Goal: Task Accomplishment & Management: Manage account settings

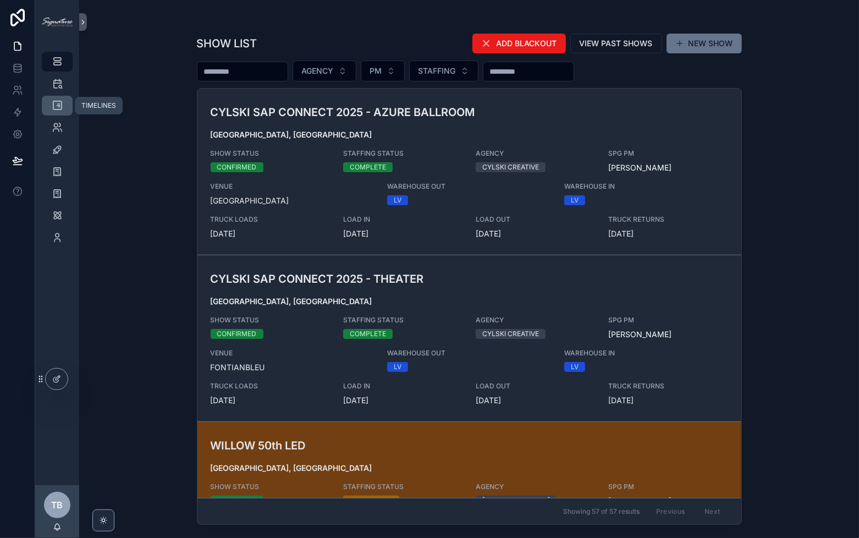
click at [51, 107] on div "TIMELINES" at bounding box center [57, 106] width 18 height 18
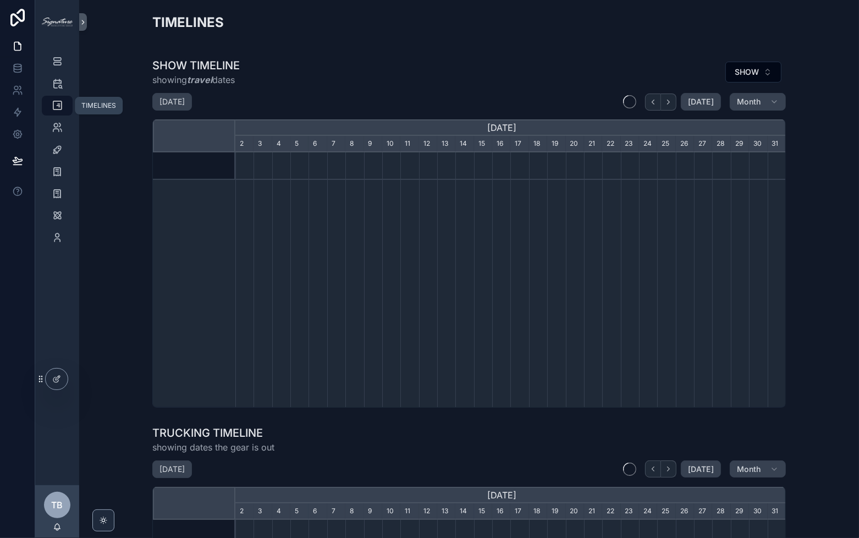
scroll to position [0, 550]
click at [669, 98] on icon "scrollable content" at bounding box center [668, 102] width 8 height 8
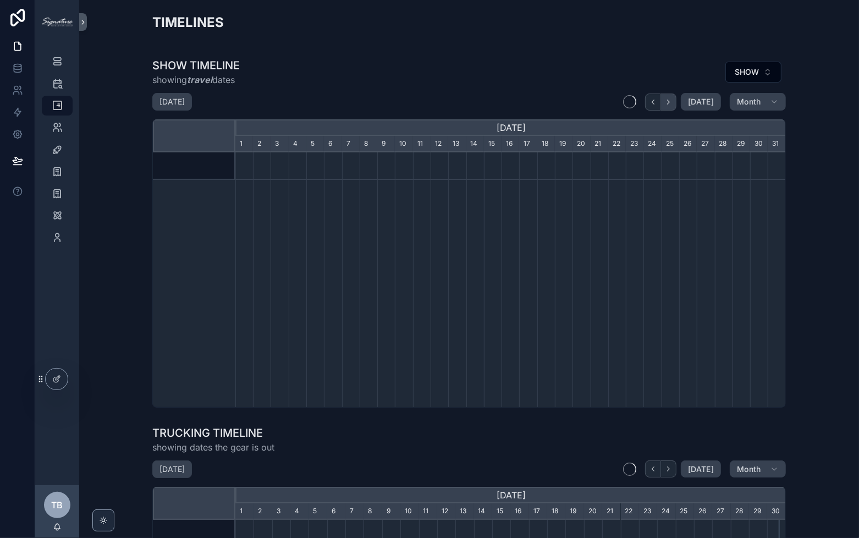
click at [669, 98] on icon "scrollable content" at bounding box center [668, 102] width 8 height 8
click at [669, 101] on icon "scrollable content" at bounding box center [668, 102] width 8 height 8
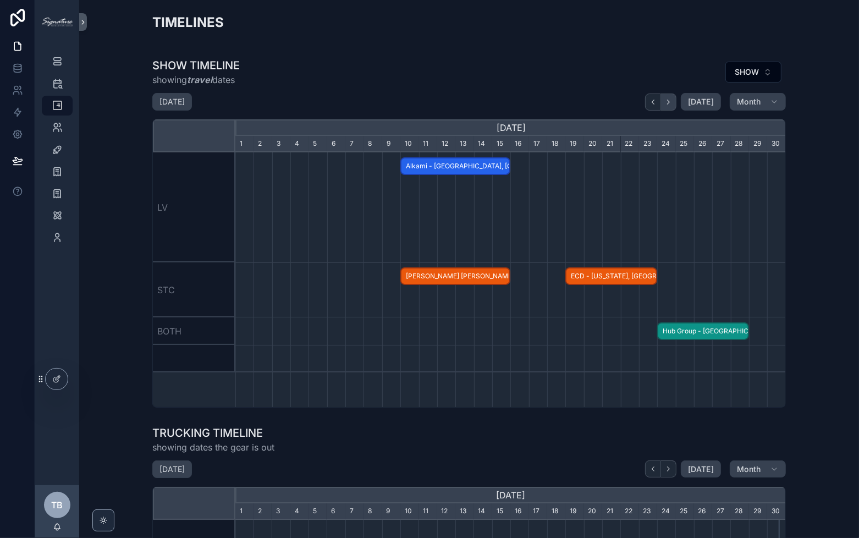
click at [669, 101] on icon "scrollable content" at bounding box center [668, 102] width 8 height 8
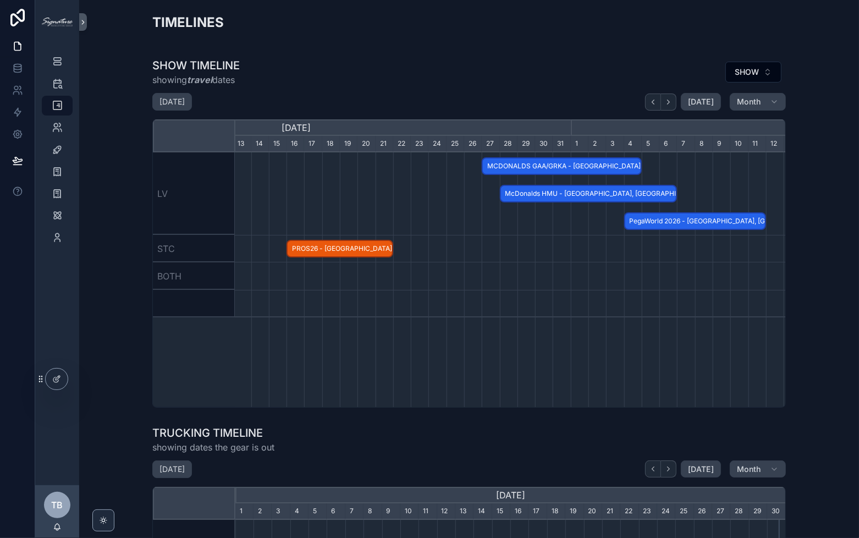
scroll to position [0, 765]
click at [600, 169] on span "MCDONALDS GAA/GRKA - [GEOGRAPHIC_DATA], [GEOGRAPHIC_DATA] - HOLD" at bounding box center [562, 166] width 158 height 18
click at [588, 245] on div "scrollable content" at bounding box center [295, 248] width 1651 height 27
click at [587, 192] on span "McDonalds HMU - [GEOGRAPHIC_DATA], [GEOGRAPHIC_DATA] - HOLD" at bounding box center [588, 194] width 175 height 18
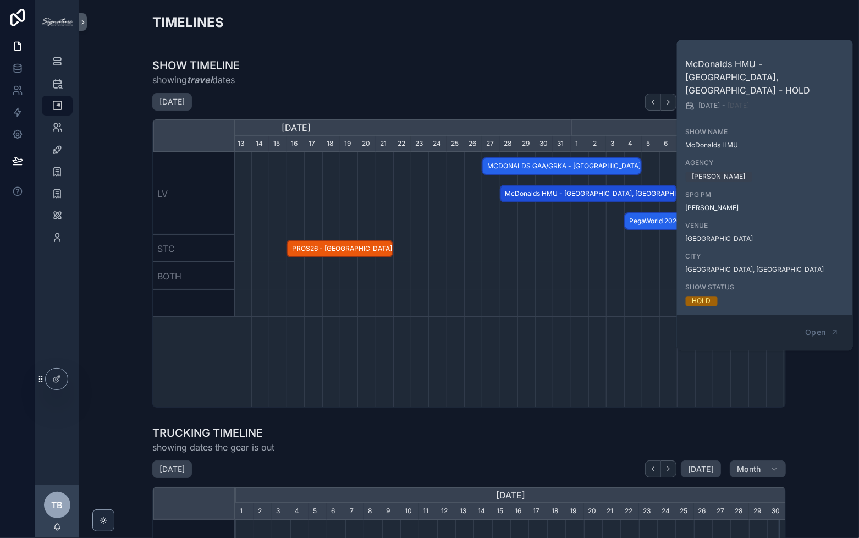
click at [571, 242] on div "scrollable content" at bounding box center [295, 248] width 1651 height 27
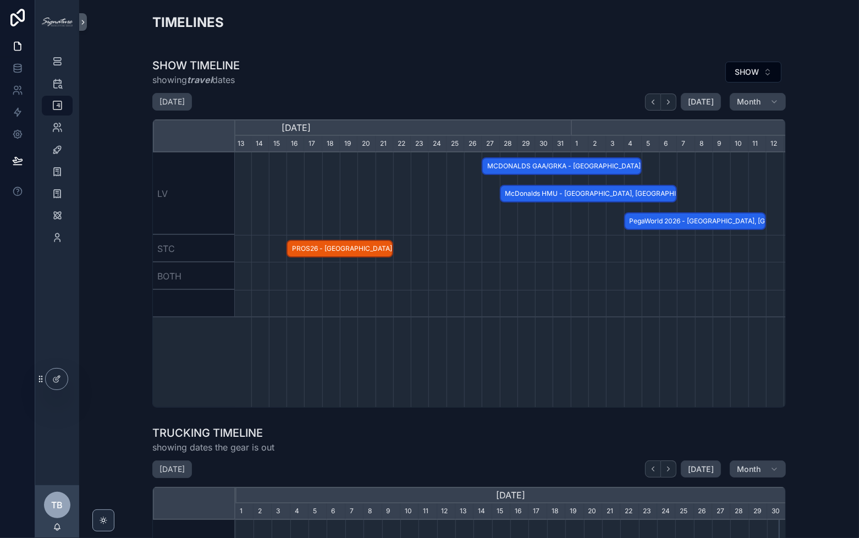
click at [582, 167] on span "MCDONALDS GAA/GRKA - [GEOGRAPHIC_DATA], [GEOGRAPHIC_DATA] - HOLD" at bounding box center [562, 166] width 158 height 18
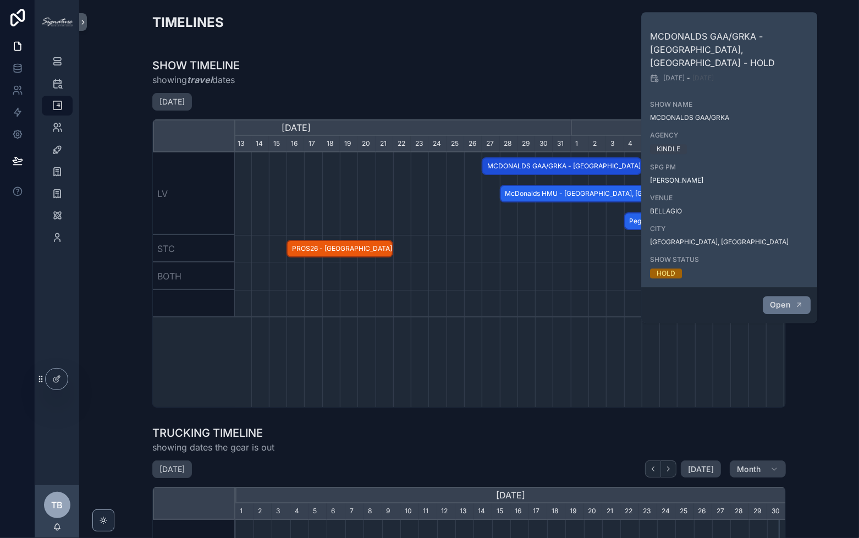
click at [789, 300] on span "Open" at bounding box center [780, 305] width 20 height 10
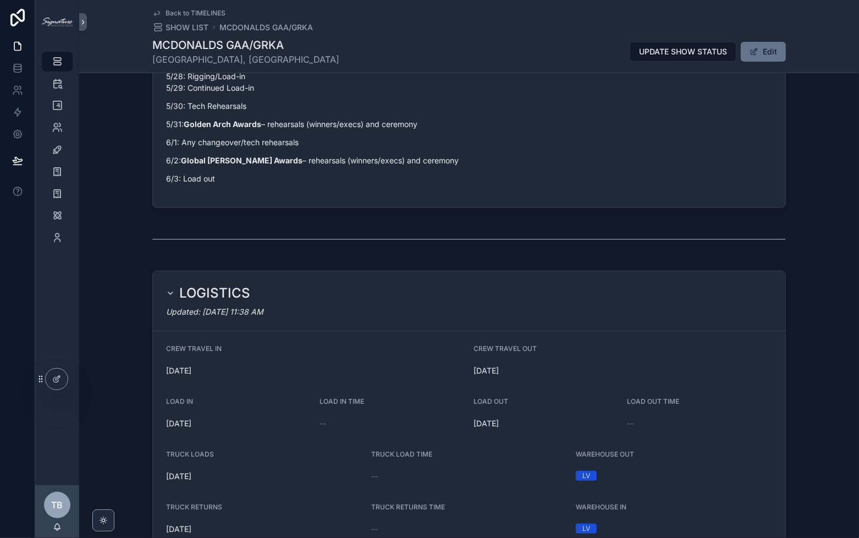
scroll to position [383, 0]
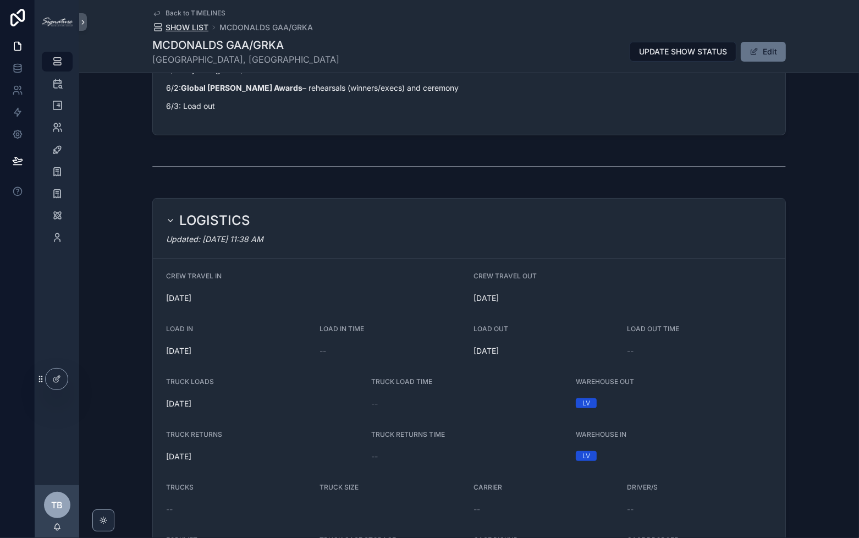
click at [192, 27] on span "SHOW LIST" at bounding box center [186, 27] width 43 height 11
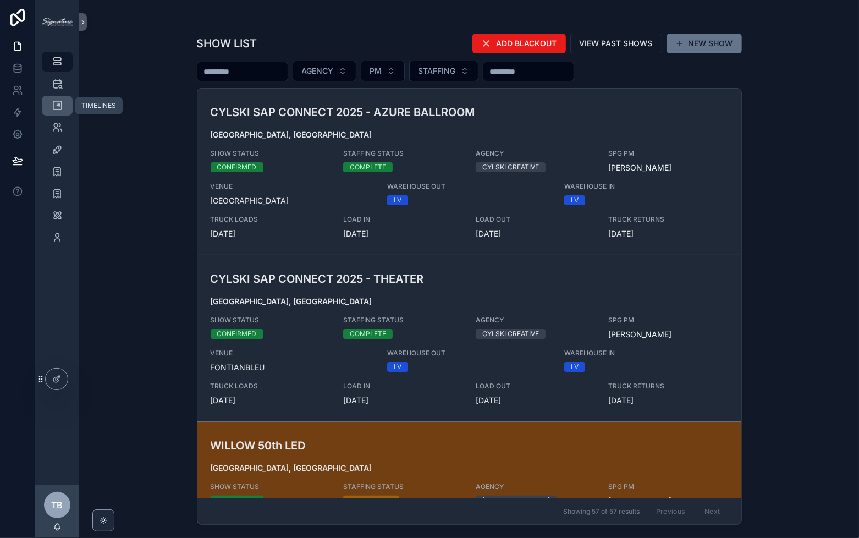
click at [59, 109] on icon "scrollable content" at bounding box center [57, 105] width 11 height 11
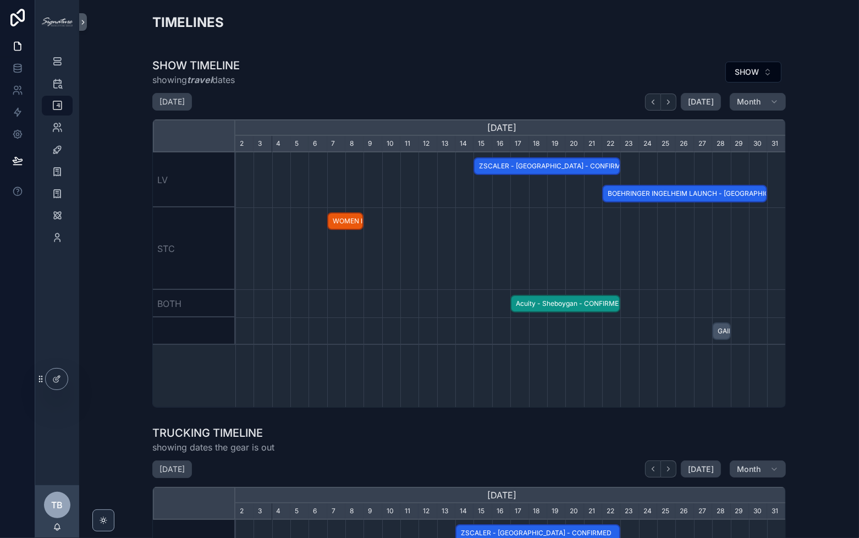
scroll to position [0, 550]
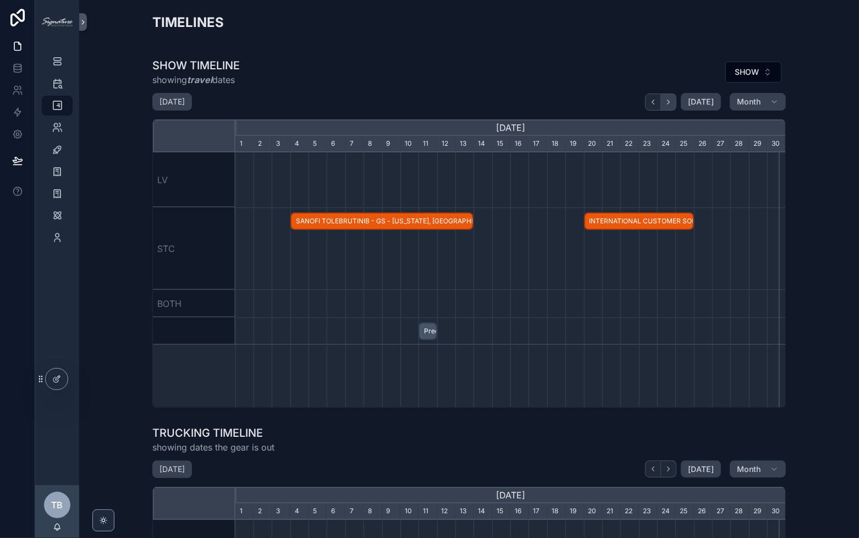
click at [670, 107] on button "scrollable content" at bounding box center [668, 101] width 15 height 17
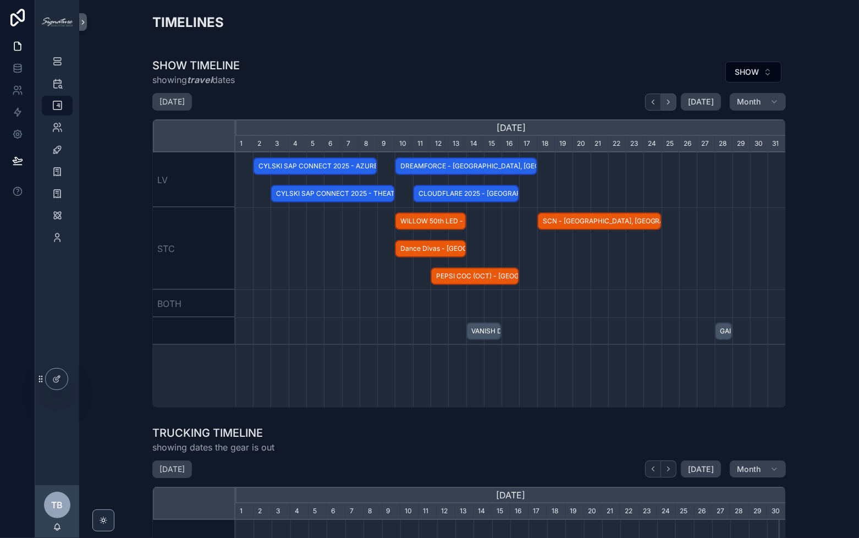
click at [670, 106] on button "scrollable content" at bounding box center [668, 101] width 15 height 17
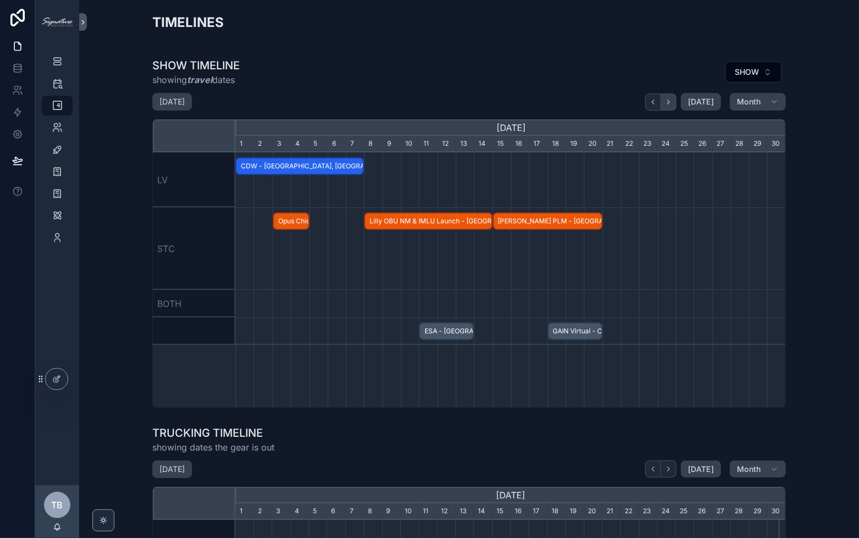
click at [670, 106] on button "scrollable content" at bounding box center [668, 101] width 15 height 17
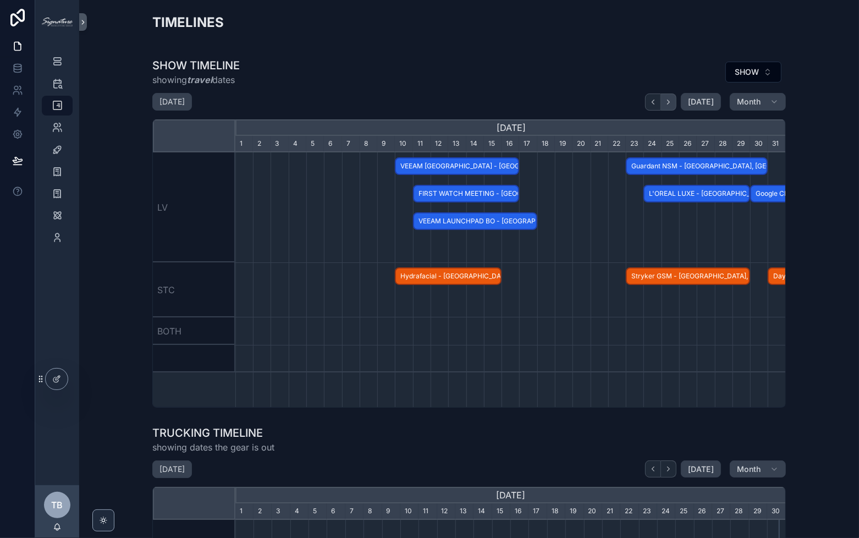
click at [670, 106] on button "scrollable content" at bounding box center [668, 101] width 15 height 17
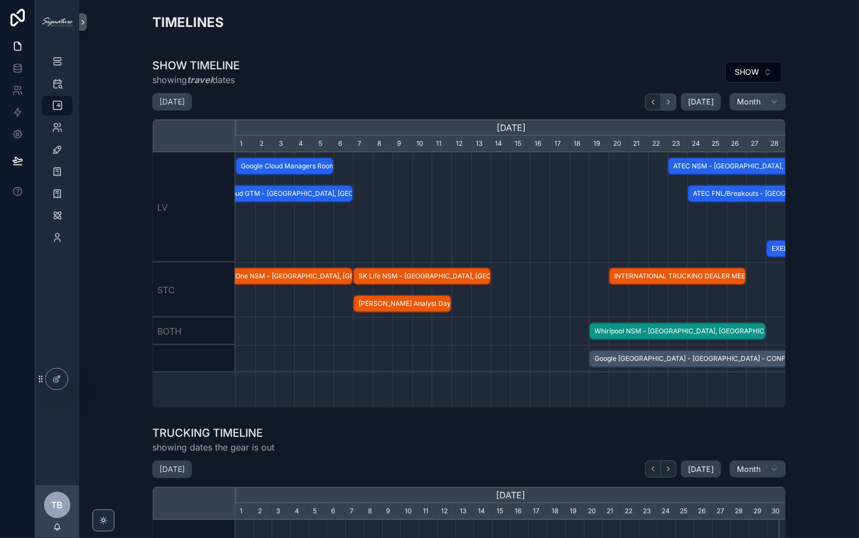
click at [670, 106] on button "scrollable content" at bounding box center [668, 101] width 15 height 17
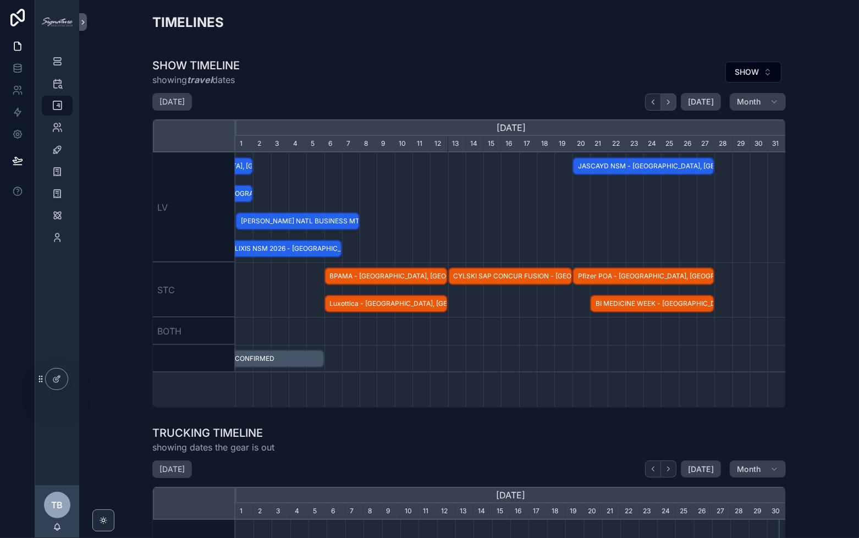
click at [670, 106] on button "scrollable content" at bounding box center [668, 101] width 15 height 17
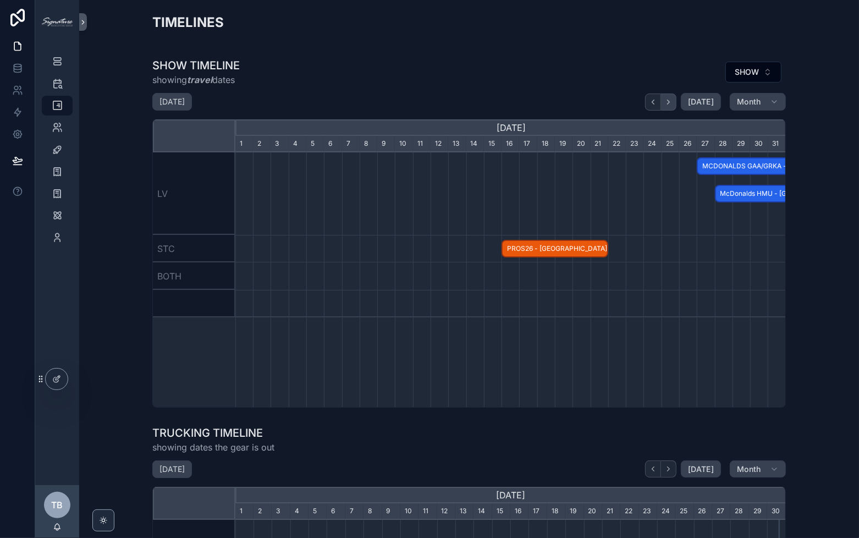
click at [670, 106] on button "scrollable content" at bounding box center [668, 101] width 15 height 17
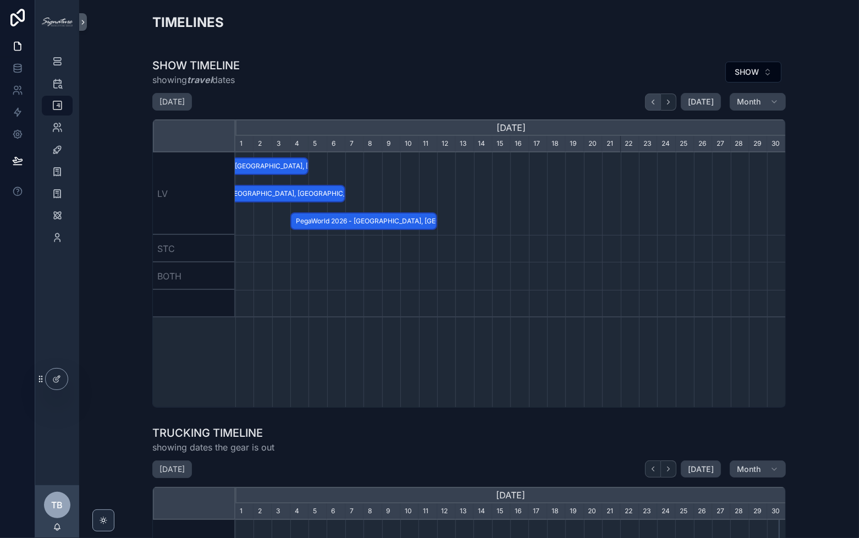
click at [651, 106] on button "scrollable content" at bounding box center [653, 101] width 16 height 17
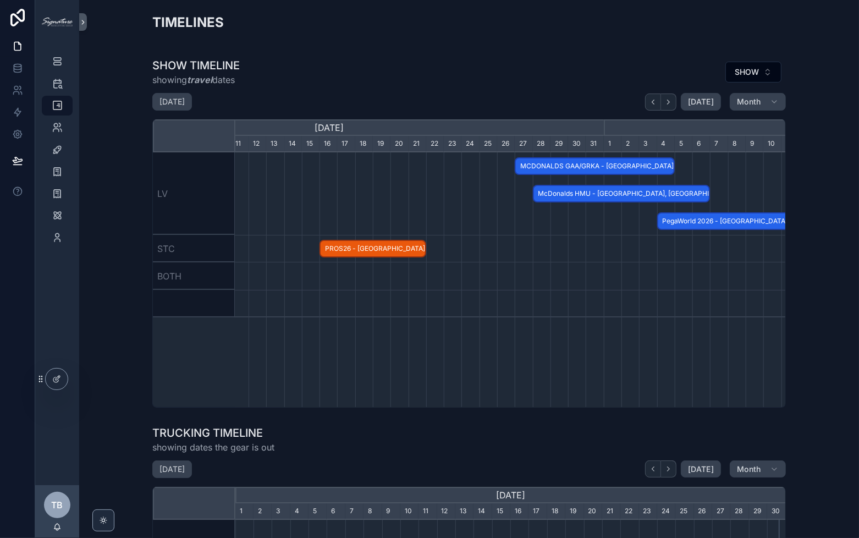
scroll to position [0, 749]
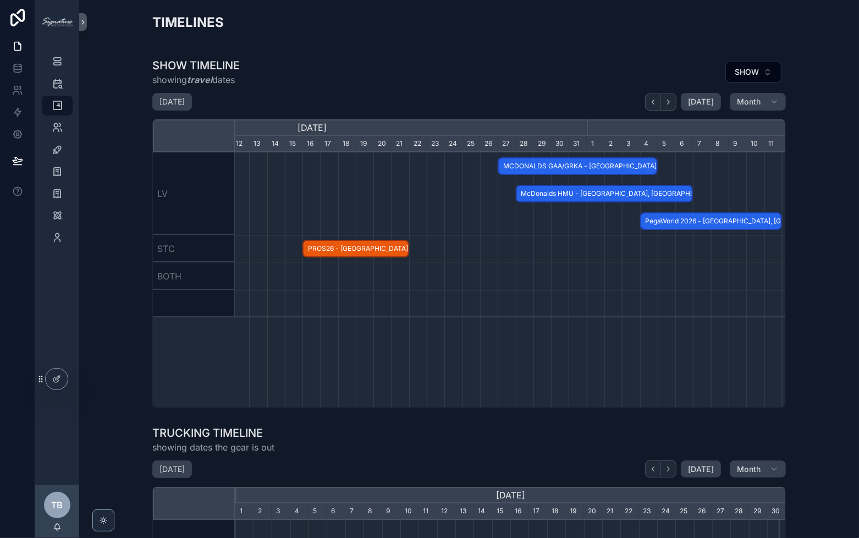
click at [633, 186] on span "McDonalds HMU - [GEOGRAPHIC_DATA], [GEOGRAPHIC_DATA] - HOLD" at bounding box center [604, 194] width 175 height 18
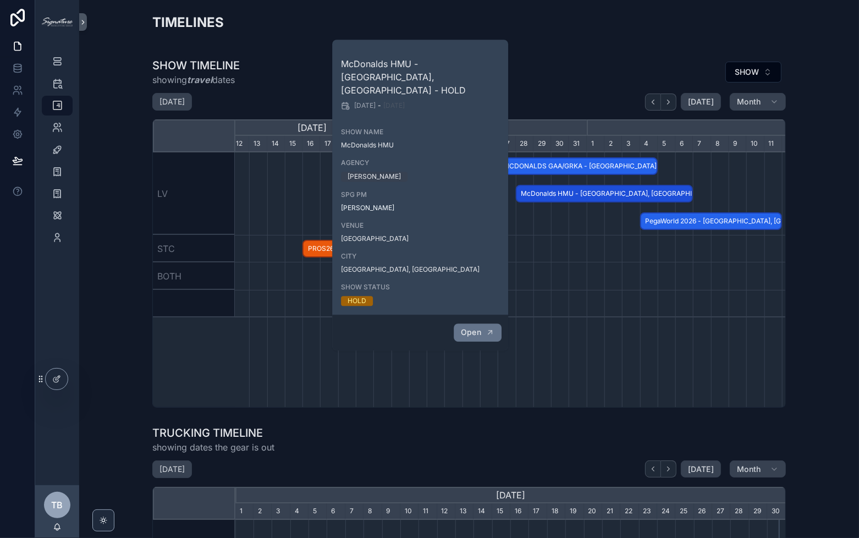
click at [475, 327] on span "Open" at bounding box center [471, 332] width 20 height 10
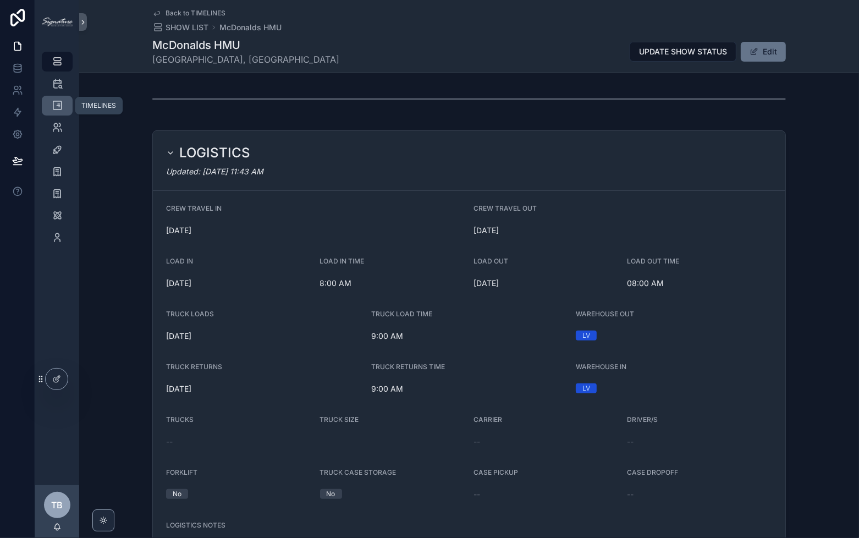
click at [60, 107] on icon "scrollable content" at bounding box center [57, 105] width 11 height 11
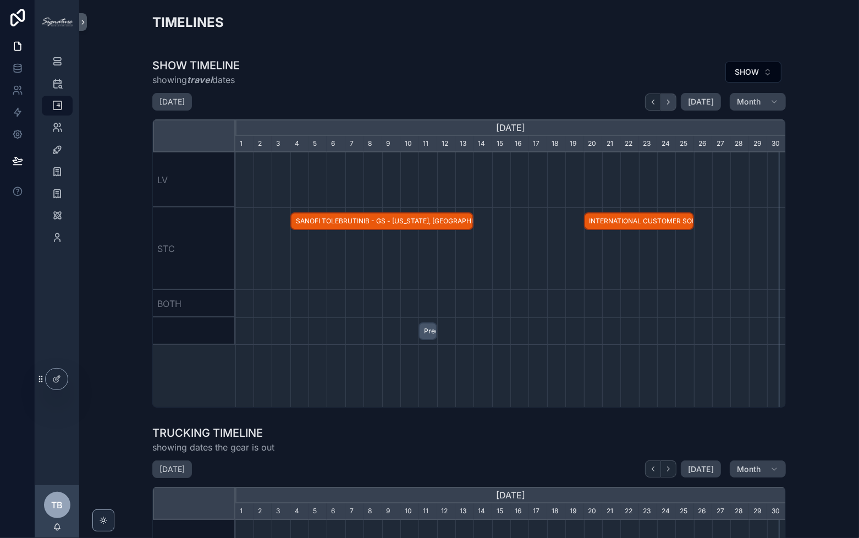
click at [673, 103] on button "scrollable content" at bounding box center [668, 101] width 15 height 17
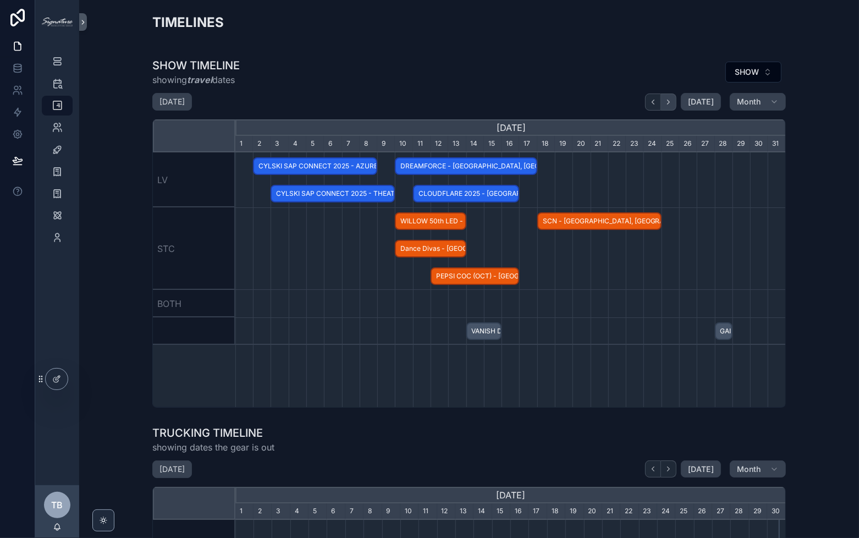
click at [673, 103] on button "scrollable content" at bounding box center [668, 101] width 15 height 17
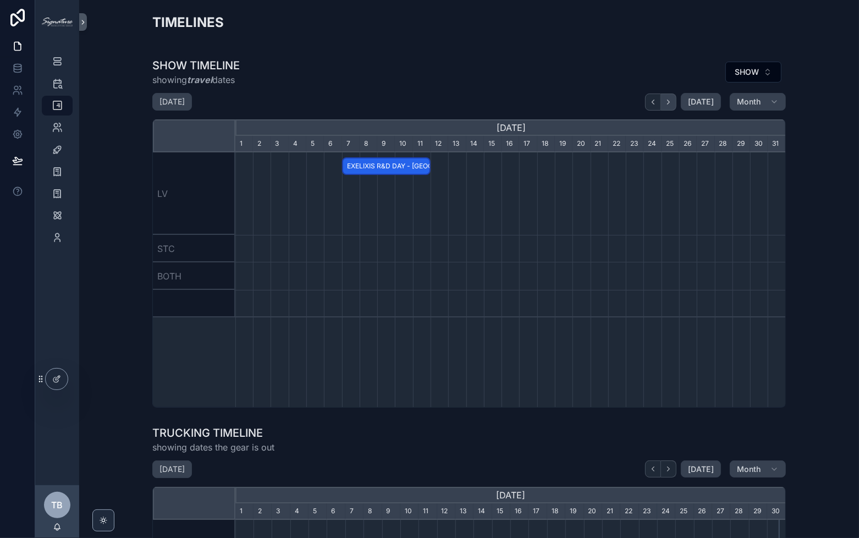
click at [673, 103] on button "scrollable content" at bounding box center [668, 101] width 15 height 17
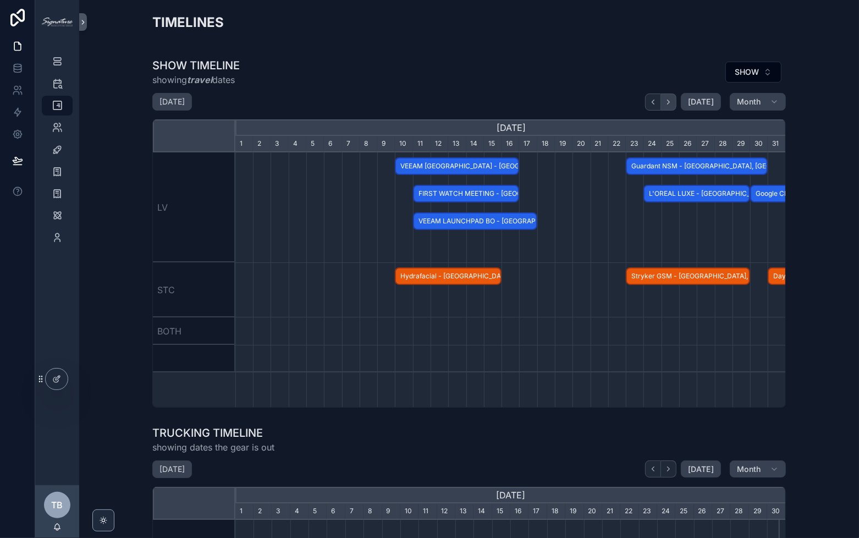
click at [673, 103] on button "scrollable content" at bounding box center [668, 101] width 15 height 17
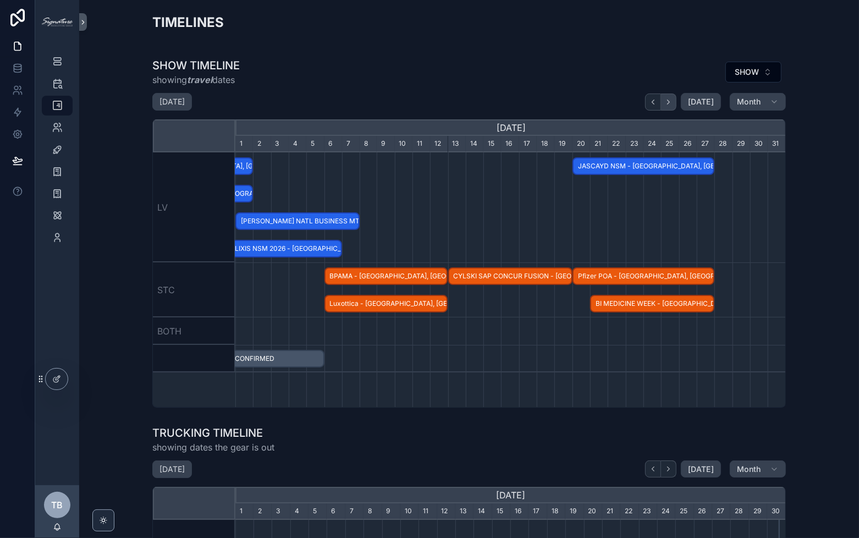
click at [673, 103] on button "scrollable content" at bounding box center [668, 101] width 15 height 17
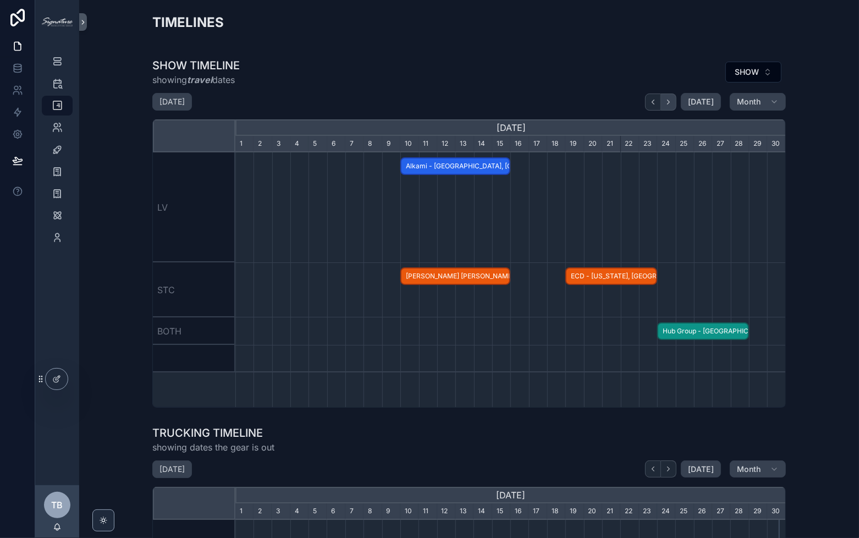
click at [670, 103] on icon "scrollable content" at bounding box center [668, 102] width 8 height 8
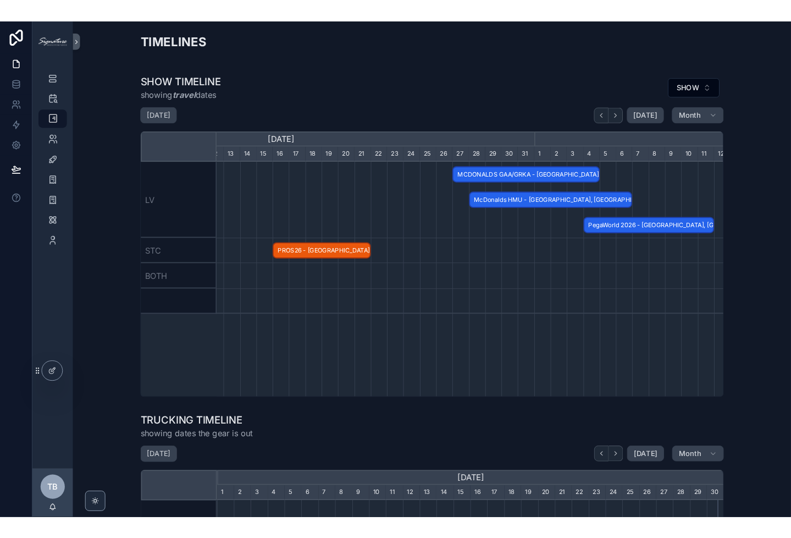
scroll to position [0, 794]
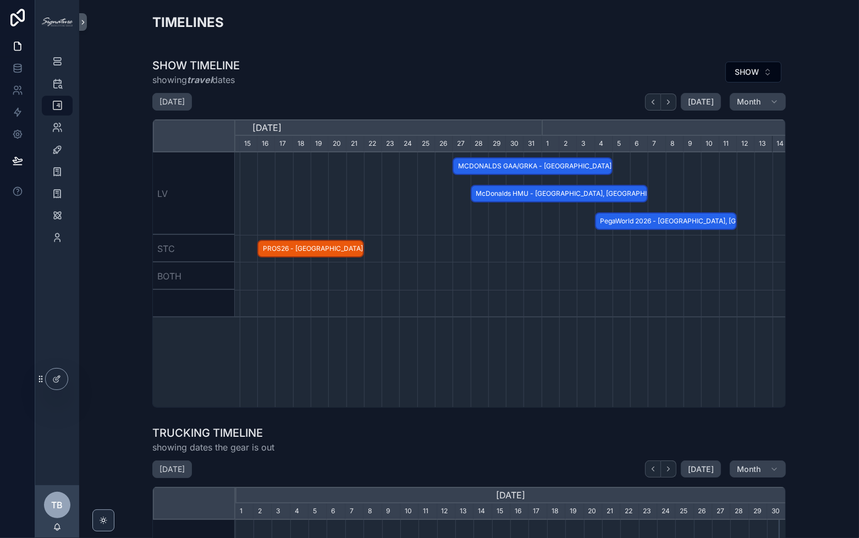
click at [584, 196] on span "McDonalds HMU - [GEOGRAPHIC_DATA], [GEOGRAPHIC_DATA] - HOLD" at bounding box center [559, 194] width 175 height 18
click at [507, 280] on div "scrollable content" at bounding box center [266, 275] width 1651 height 27
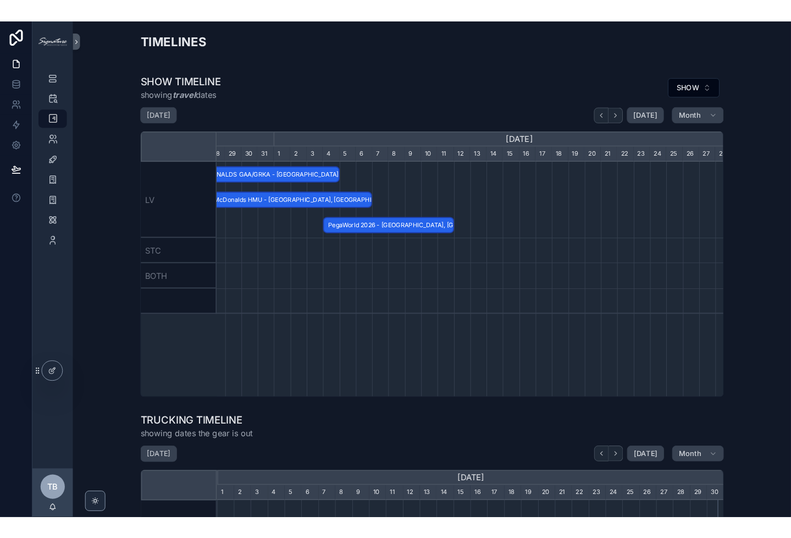
scroll to position [0, 550]
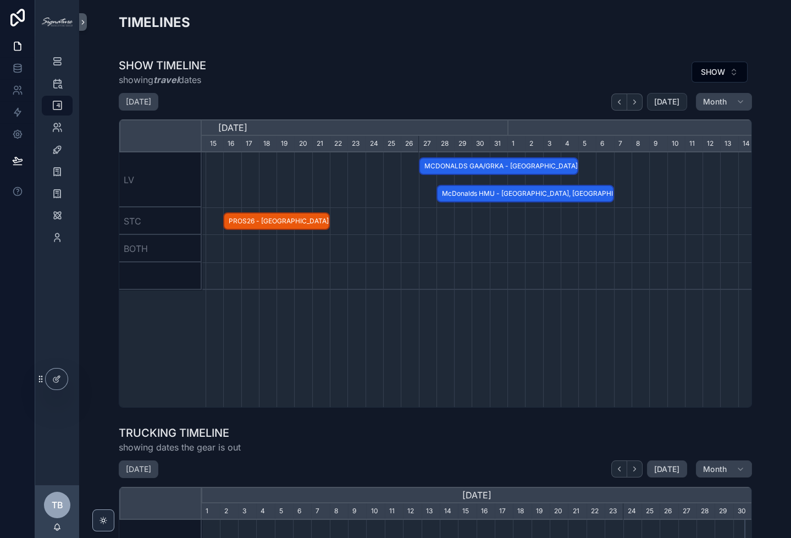
click at [680, 106] on button "[DATE]" at bounding box center [667, 102] width 40 height 18
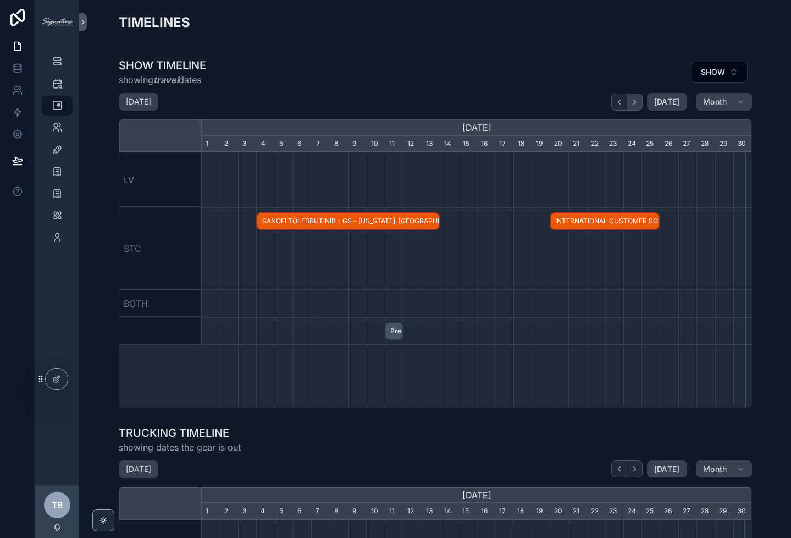
click at [631, 103] on icon "scrollable content" at bounding box center [635, 102] width 8 height 8
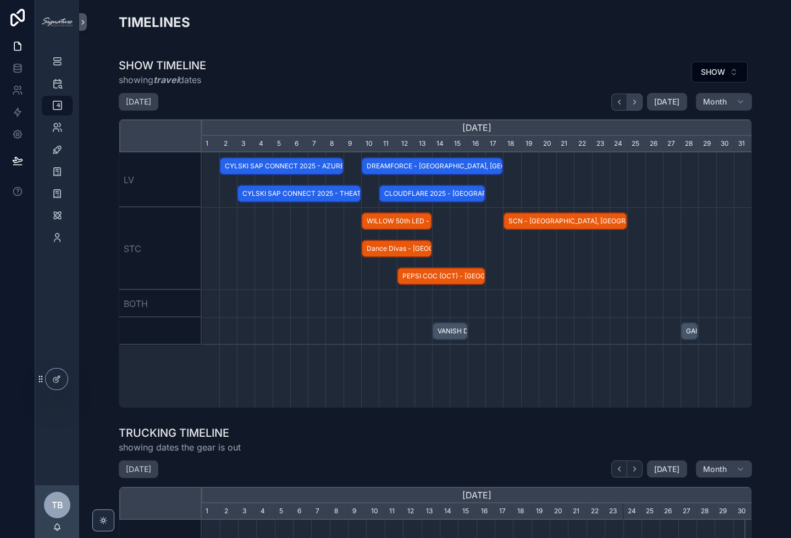
click at [631, 103] on icon "scrollable content" at bounding box center [635, 102] width 8 height 8
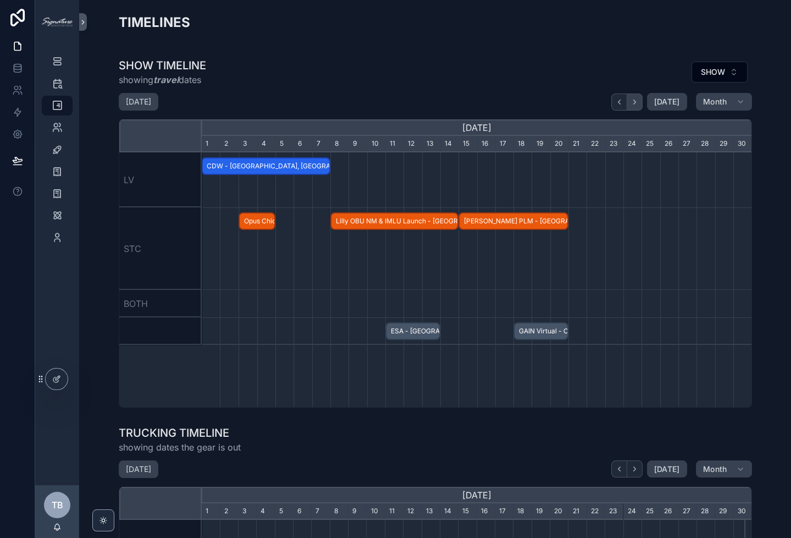
click at [631, 103] on icon "scrollable content" at bounding box center [635, 102] width 8 height 8
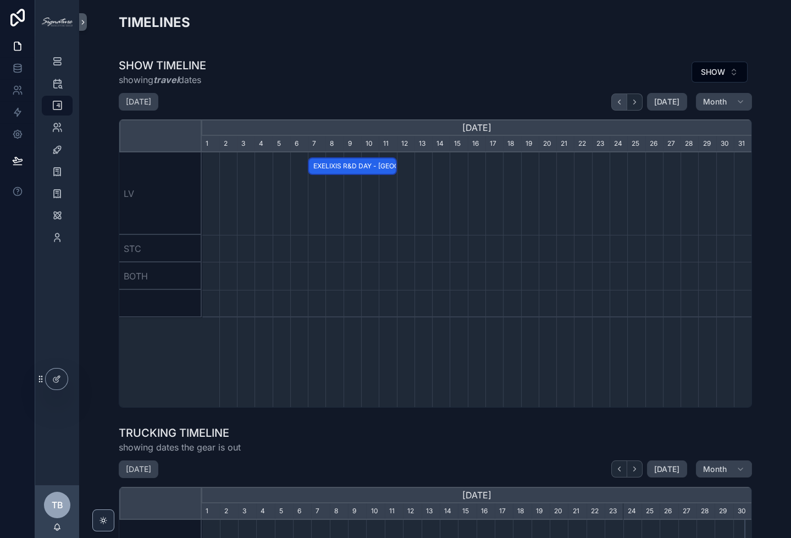
click at [617, 104] on icon "scrollable content" at bounding box center [619, 102] width 8 height 8
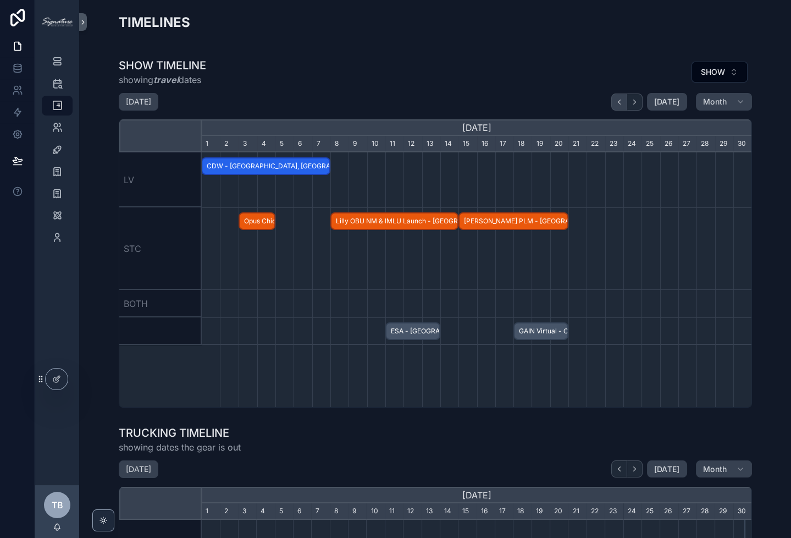
click at [617, 104] on icon "scrollable content" at bounding box center [619, 102] width 8 height 8
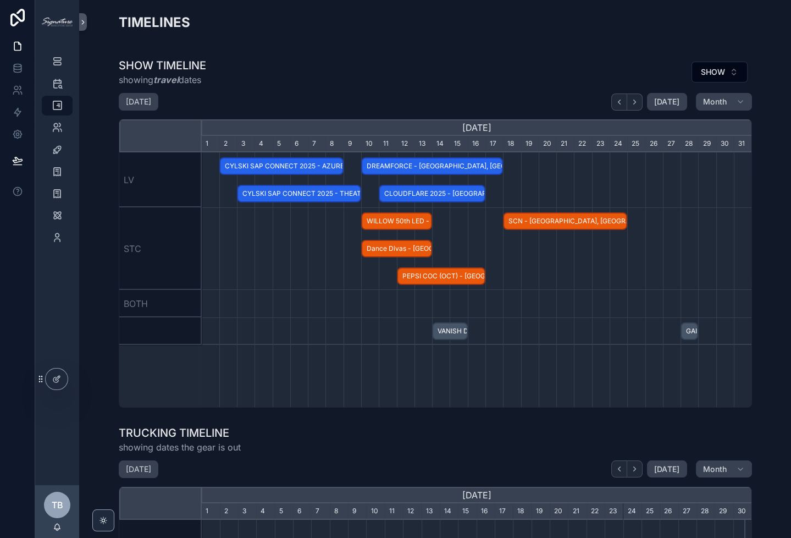
click at [579, 218] on span "SCN - [GEOGRAPHIC_DATA], [GEOGRAPHIC_DATA] - CONFIRMED" at bounding box center [565, 221] width 122 height 18
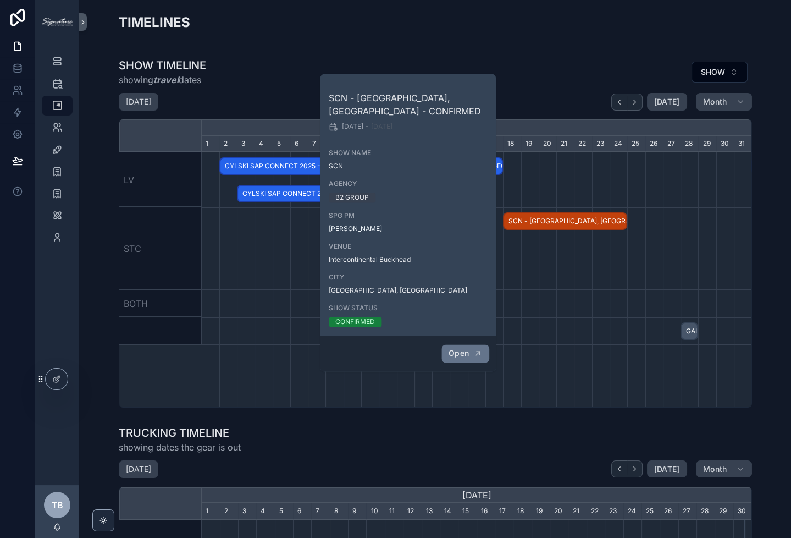
click at [453, 348] on span "Open" at bounding box center [459, 353] width 20 height 10
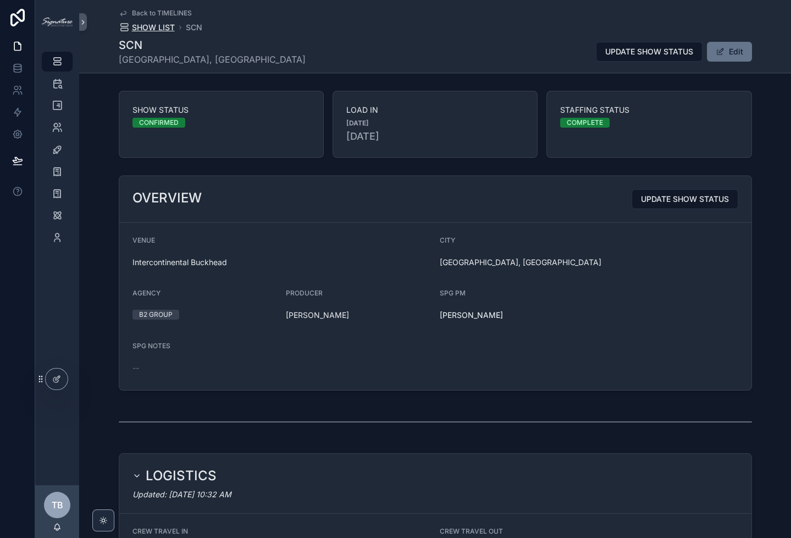
click at [145, 30] on span "SHOW LIST" at bounding box center [153, 27] width 43 height 11
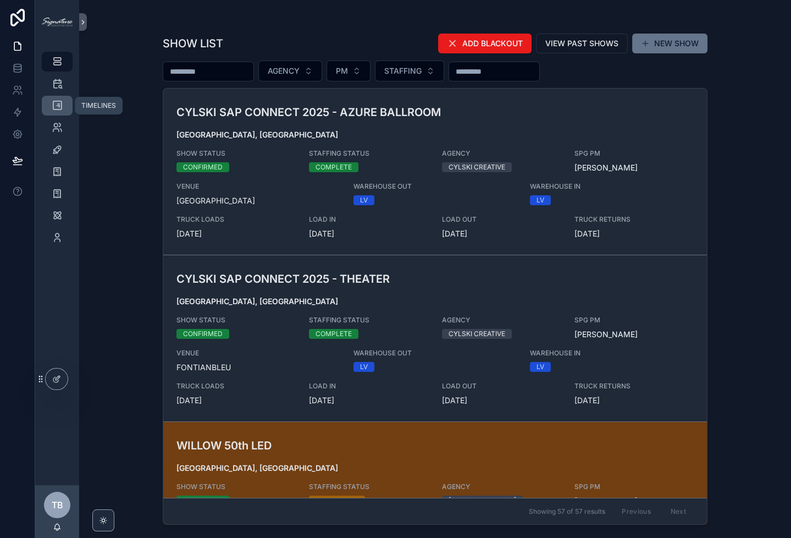
click at [55, 110] on icon "scrollable content" at bounding box center [57, 105] width 11 height 11
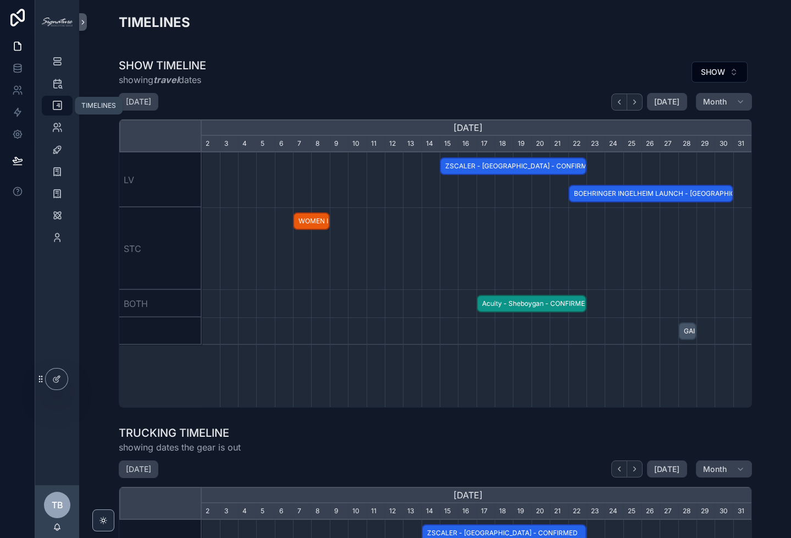
scroll to position [0, 550]
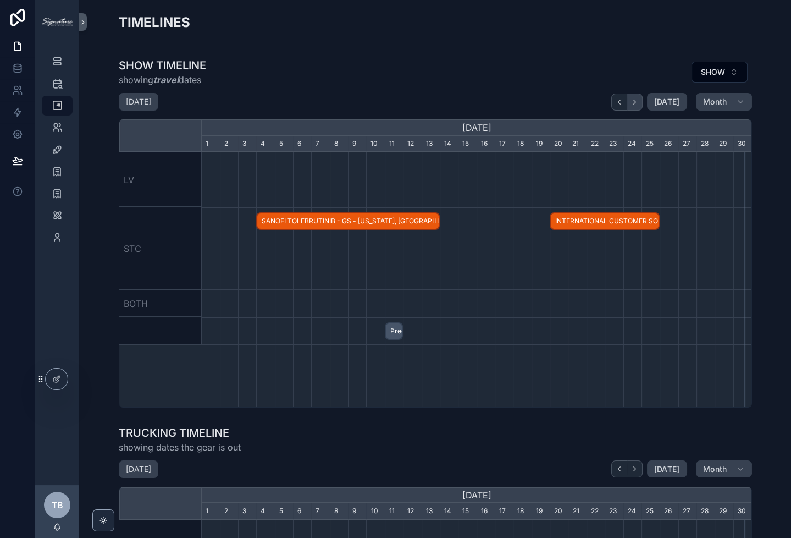
click at [634, 103] on icon "scrollable content" at bounding box center [635, 102] width 8 height 8
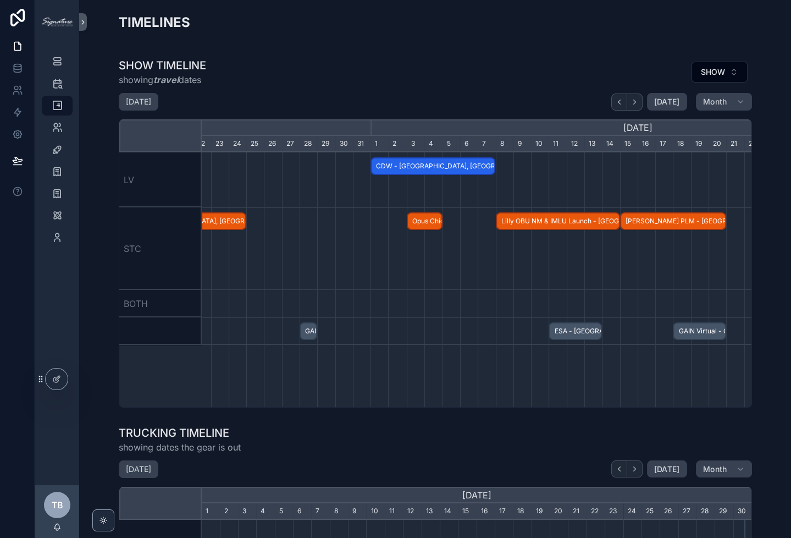
scroll to position [0, 550]
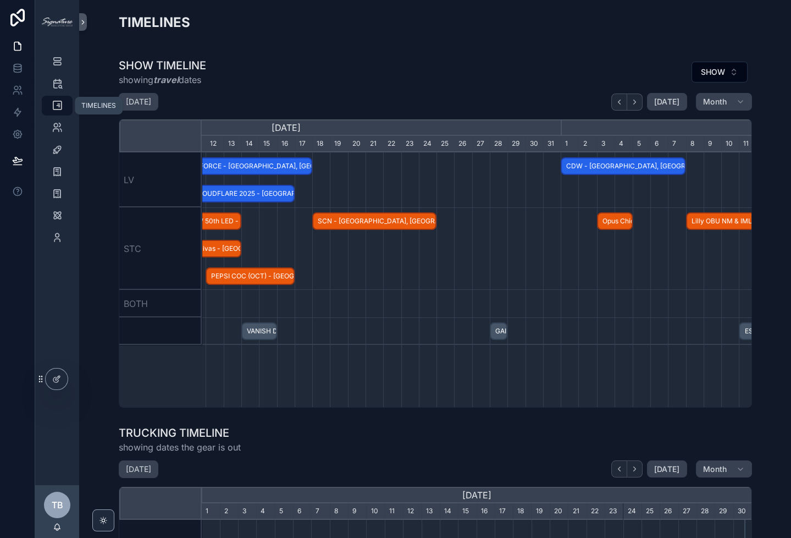
click at [56, 102] on icon "scrollable content" at bounding box center [57, 105] width 11 height 11
click at [59, 62] on icon "scrollable content" at bounding box center [57, 61] width 11 height 11
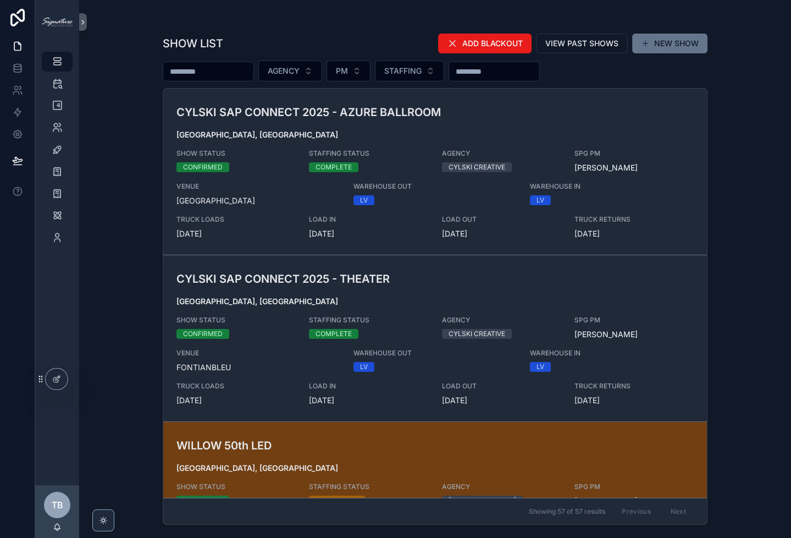
click at [201, 67] on input "scrollable content" at bounding box center [208, 71] width 90 height 15
type input "********"
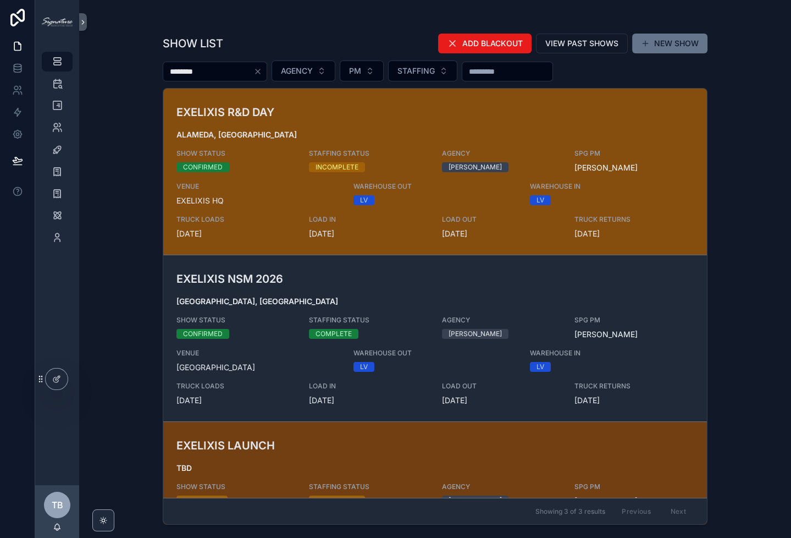
click at [333, 121] on div "EXELIXIS R&D DAY [GEOGRAPHIC_DATA], [GEOGRAPHIC_DATA] SHOW STATUS CONFIRMED STA…" at bounding box center [434, 171] width 517 height 135
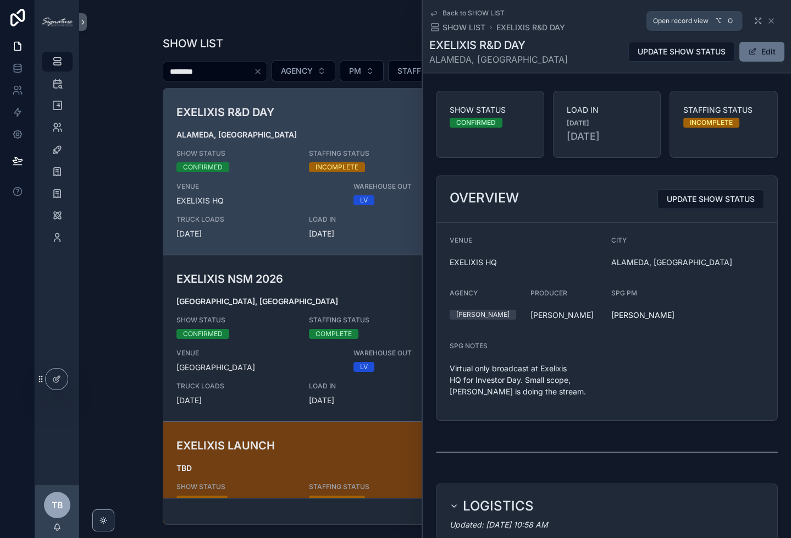
click at [754, 23] on icon "scrollable content" at bounding box center [758, 20] width 9 height 9
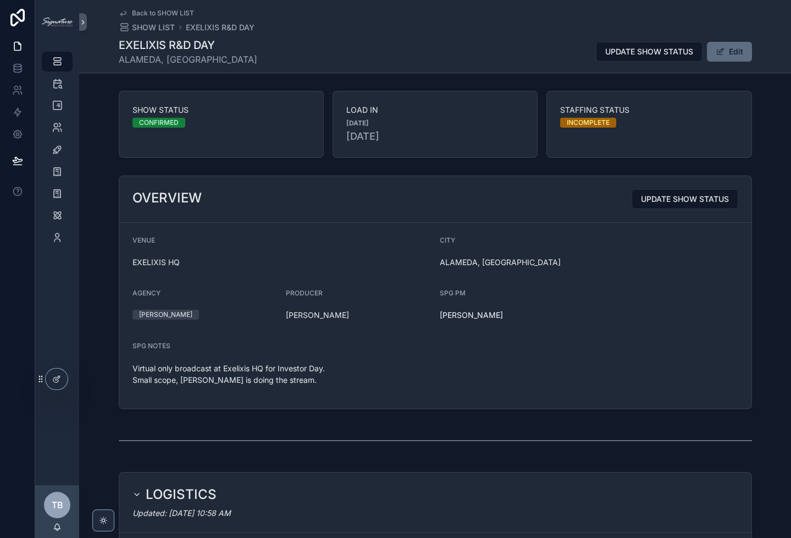
click at [733, 46] on button "Edit" at bounding box center [729, 52] width 45 height 20
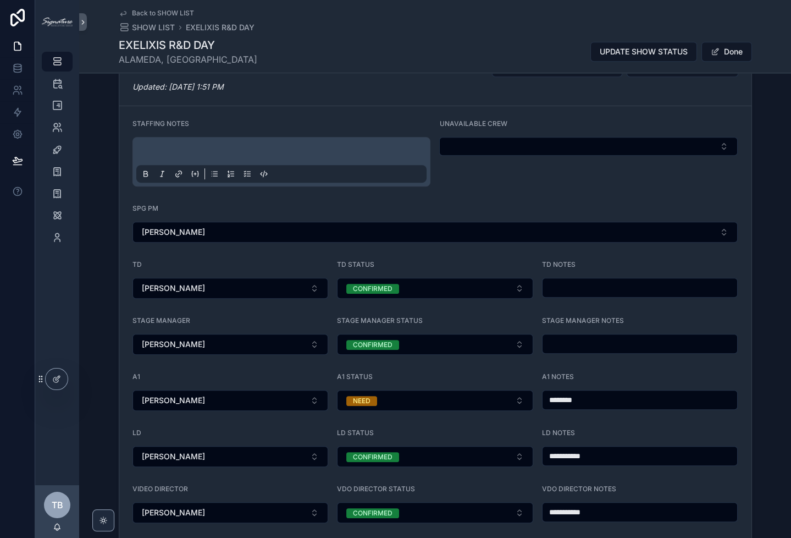
scroll to position [1030, 0]
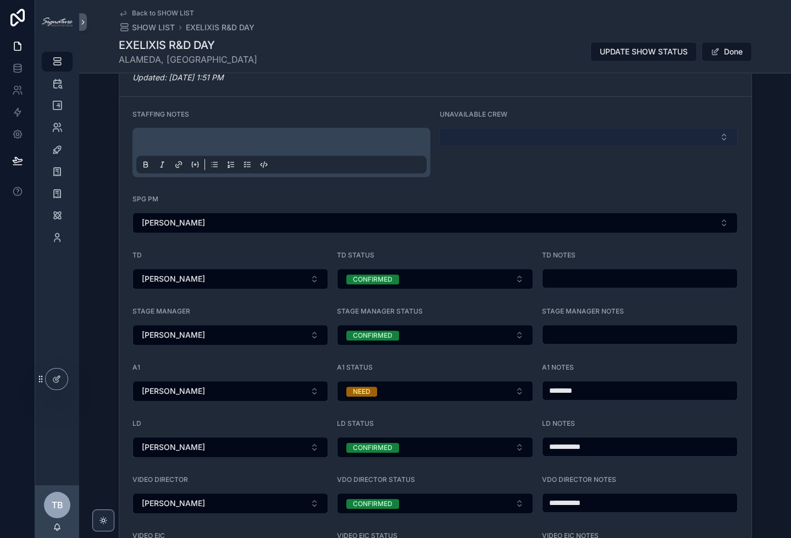
click at [557, 145] on button "Select Button" at bounding box center [588, 137] width 299 height 19
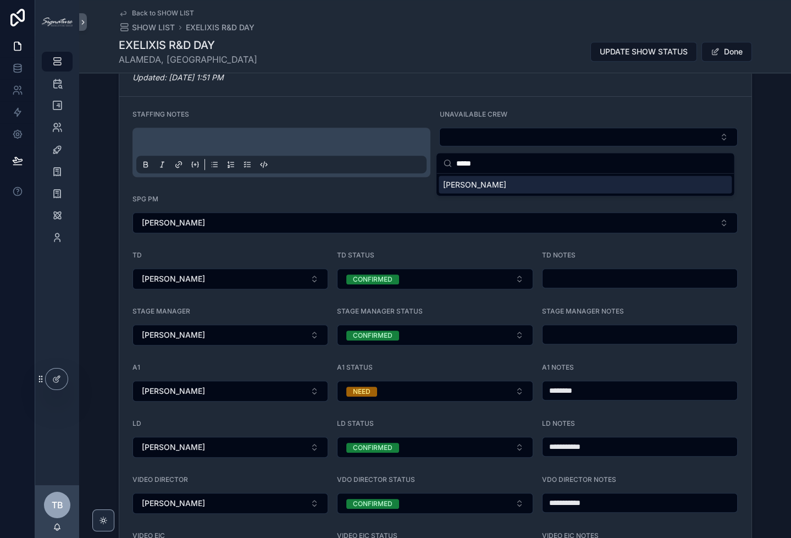
type input "*****"
click at [524, 180] on div "[PERSON_NAME]" at bounding box center [585, 185] width 293 height 18
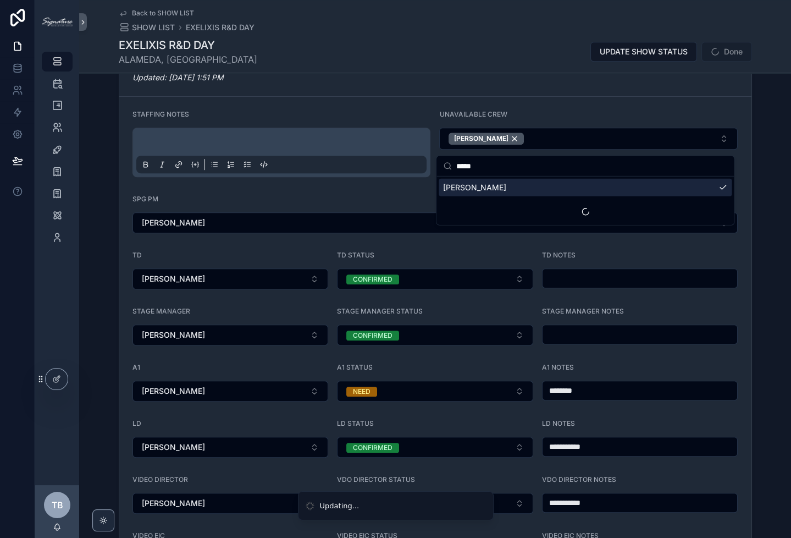
click at [348, 195] on form "**********" at bounding box center [435, 340] width 632 height 486
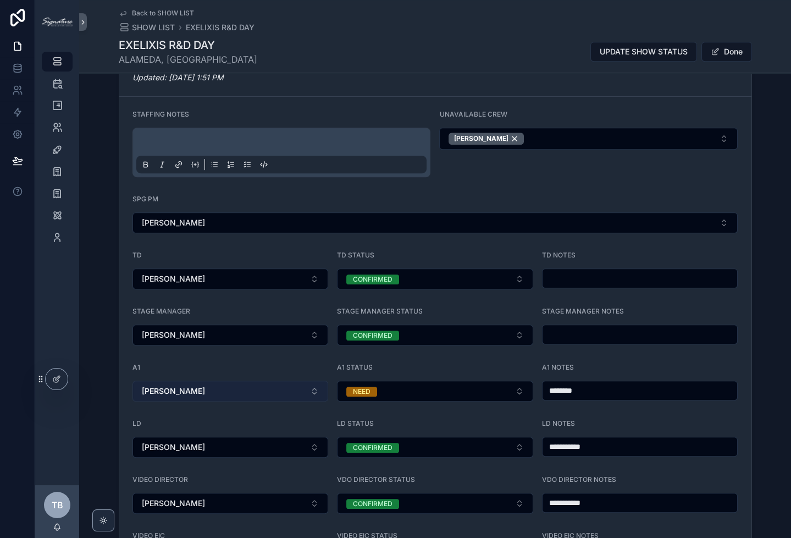
click at [313, 397] on button "[PERSON_NAME]" at bounding box center [230, 390] width 196 height 21
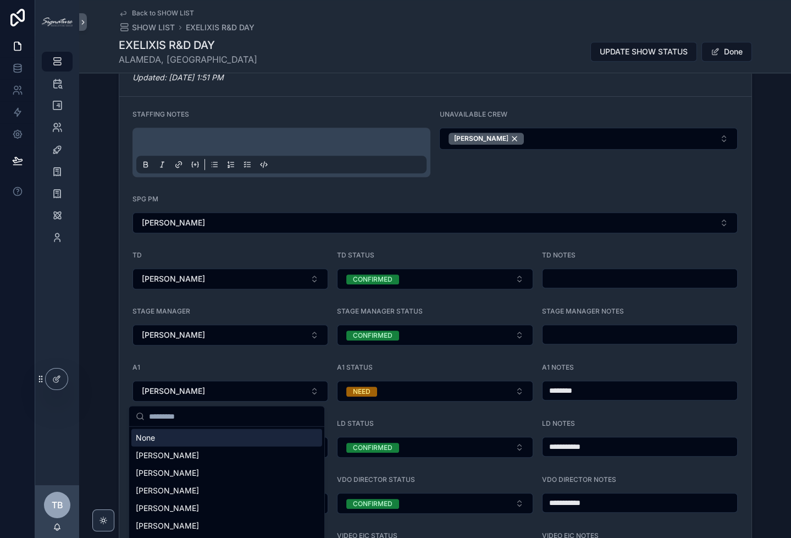
click at [234, 437] on div "None" at bounding box center [226, 438] width 191 height 18
